Goal: Task Accomplishment & Management: Use online tool/utility

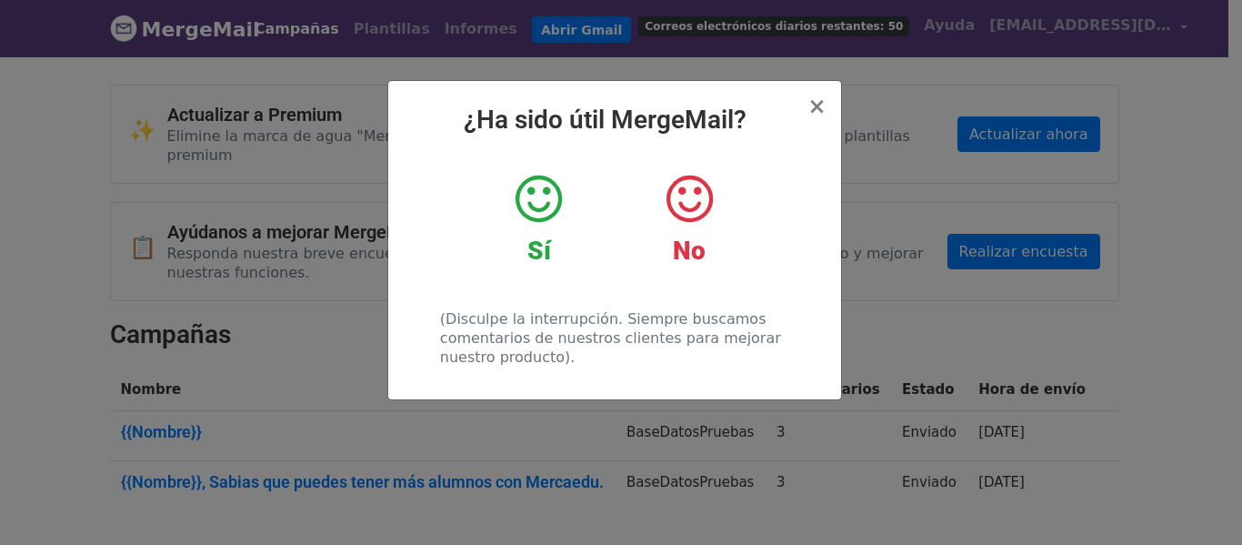
click at [560, 199] on icon at bounding box center [539, 199] width 46 height 55
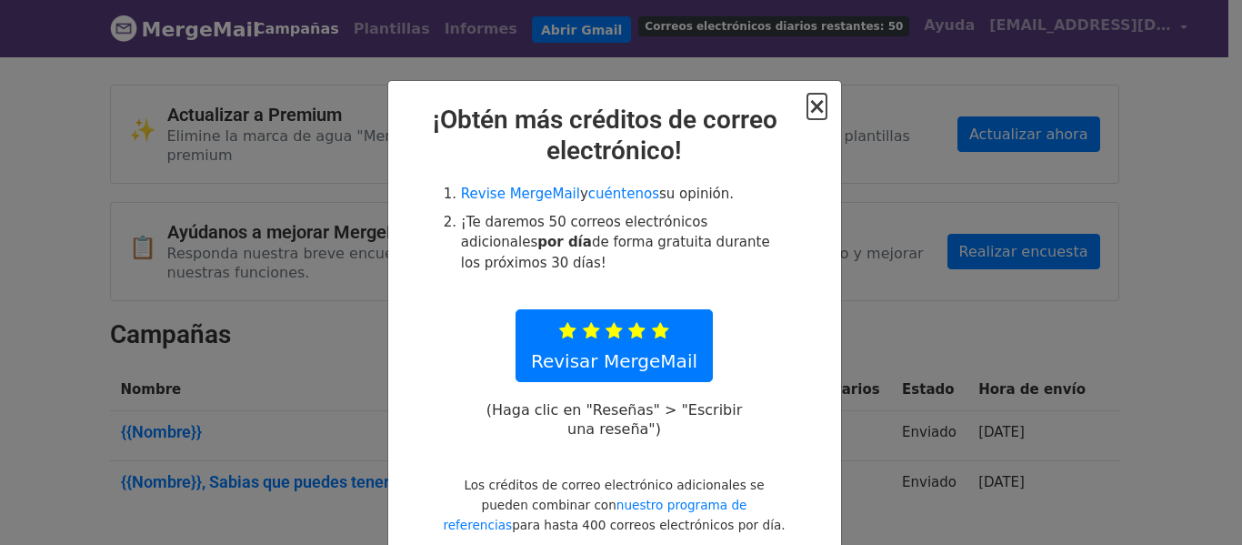
click at [816, 114] on font "×" at bounding box center [816, 106] width 18 height 25
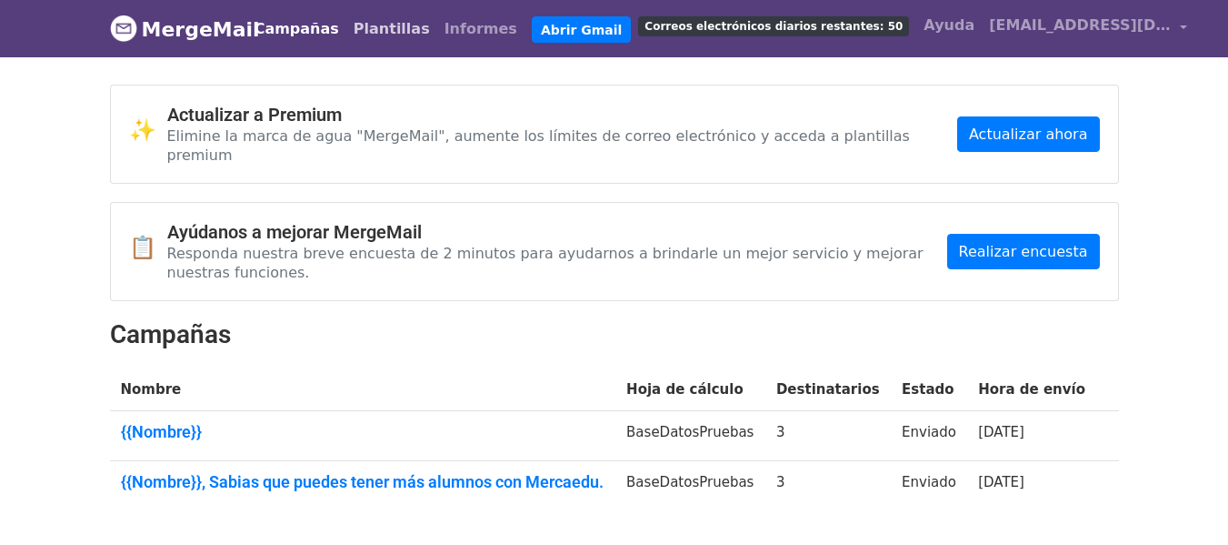
click at [392, 29] on font "Plantillas" at bounding box center [392, 28] width 76 height 17
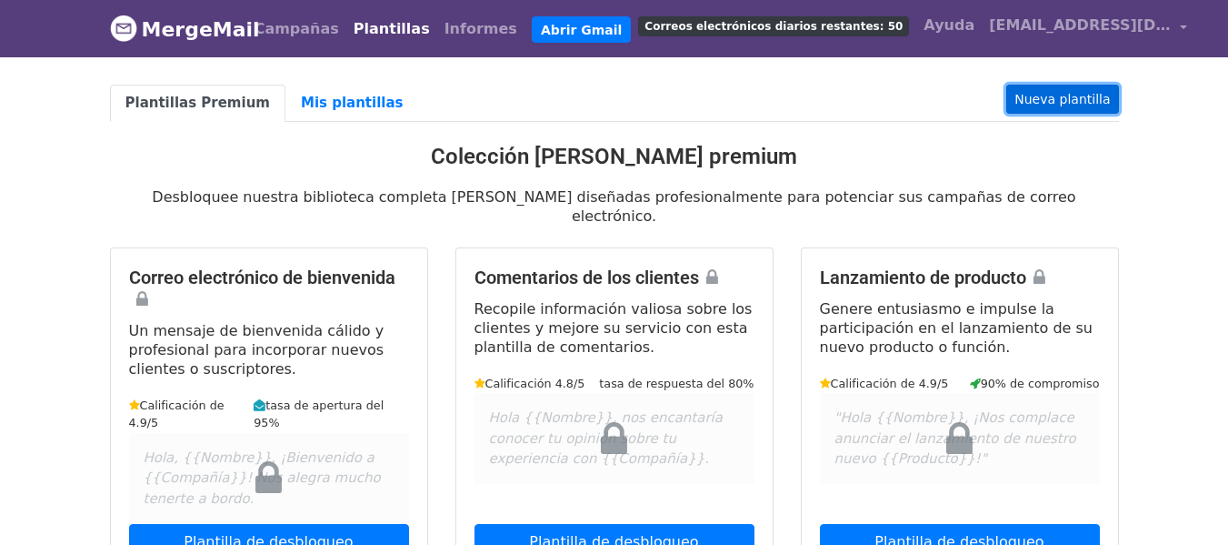
click at [1057, 101] on font "Nueva plantilla" at bounding box center [1062, 99] width 95 height 15
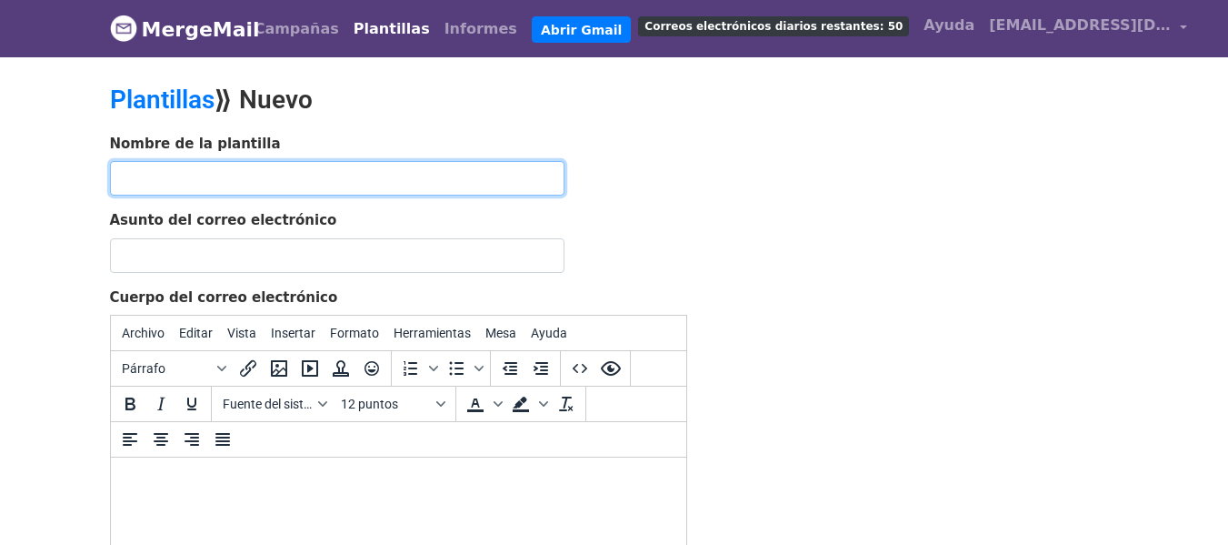
click at [176, 177] on input "text" at bounding box center [337, 178] width 455 height 35
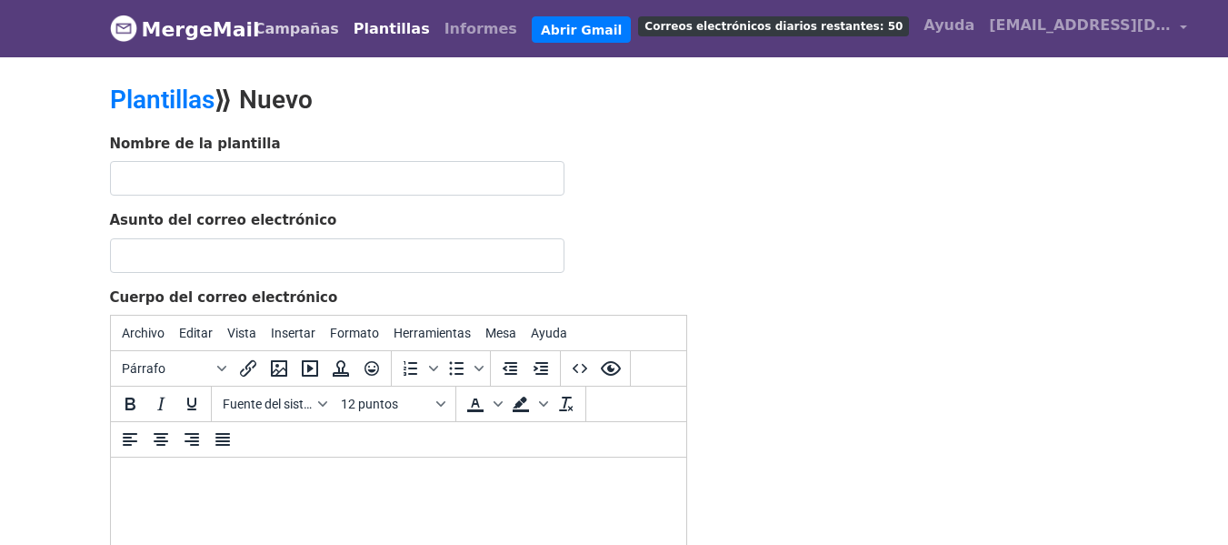
click at [317, 24] on font "Campañas" at bounding box center [297, 28] width 85 height 17
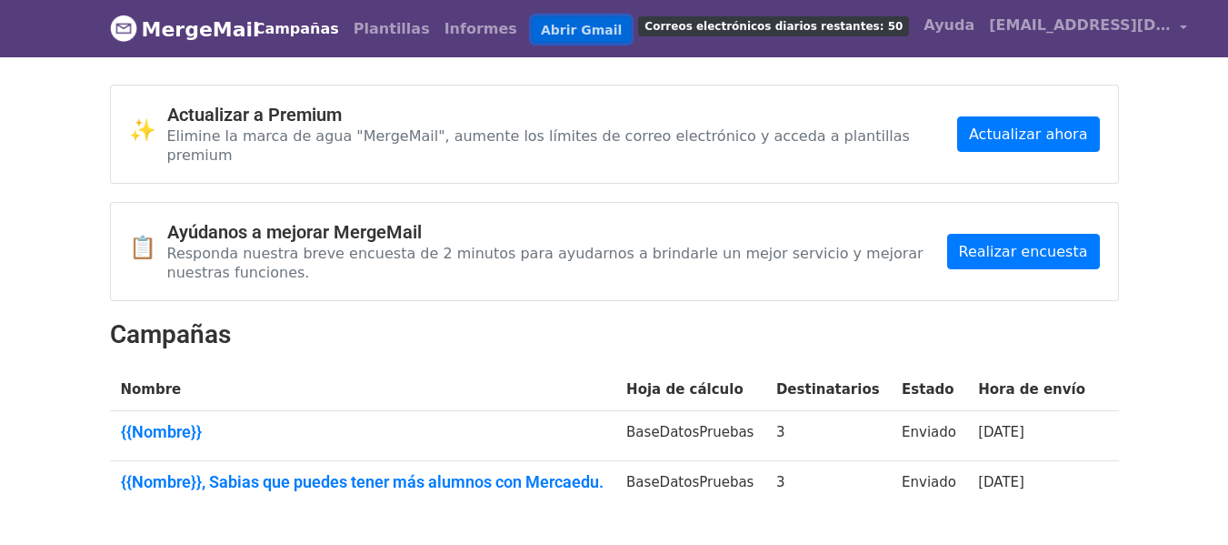
click at [532, 28] on link "Abrir Gmail" at bounding box center [581, 29] width 99 height 27
click at [130, 31] on img at bounding box center [123, 28] width 27 height 27
